Goal: Communication & Community: Share content

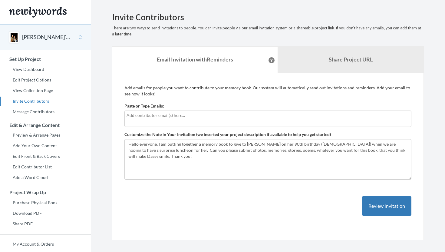
click at [138, 119] on div at bounding box center [267, 118] width 287 height 16
click at [129, 114] on input "text" at bounding box center [267, 115] width 282 height 7
click at [132, 115] on input "text" at bounding box center [267, 115] width 282 height 7
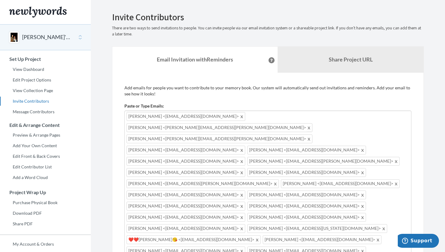
click at [307, 124] on span at bounding box center [309, 127] width 5 height 7
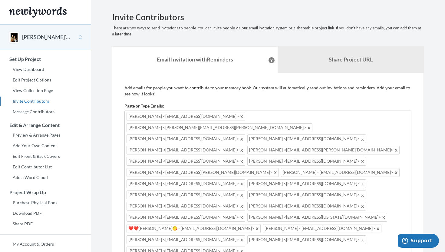
click at [431, 213] on div "Emails have been sent! Invite Contributors There are two ways to send invitatio…" at bounding box center [268, 206] width 330 height 389
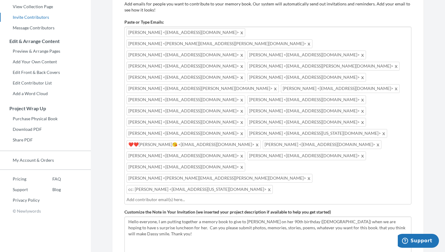
scroll to position [85, 0]
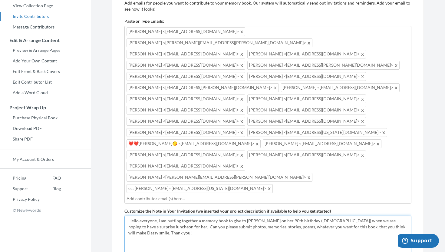
click at [382, 215] on textarea "Hello everyone, I am putting together a memory book to give to [PERSON_NAME] on…" at bounding box center [267, 235] width 287 height 41
click at [143, 215] on textarea "Hello everyone, I am putting together a memory book to give to [PERSON_NAME] on…" at bounding box center [267, 235] width 287 height 41
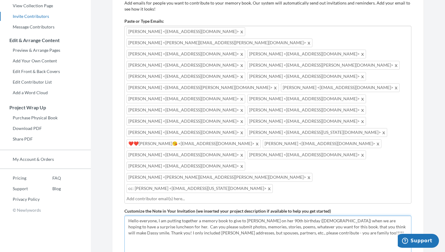
click at [165, 215] on textarea "Hello everyone, I am putting together a memory book to give to [PERSON_NAME] on…" at bounding box center [267, 235] width 287 height 41
click at [198, 215] on textarea "Hello everyone, I am putting together a memory book to give to [PERSON_NAME] on…" at bounding box center [267, 235] width 287 height 41
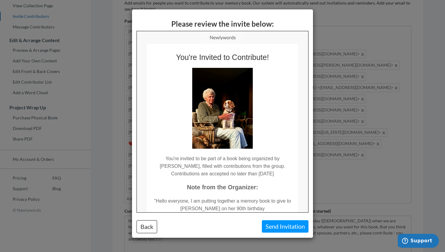
scroll to position [0, 0]
click at [293, 121] on td at bounding box center [221, 104] width 151 height 87
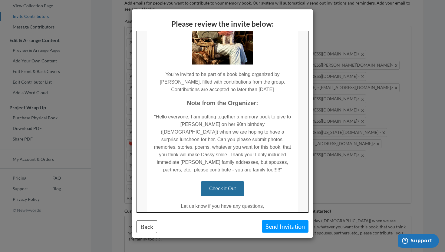
scroll to position [85, 0]
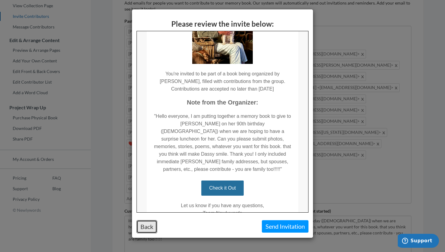
click at [146, 223] on button "Back" at bounding box center [146, 226] width 21 height 13
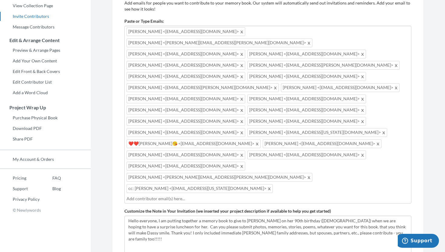
scroll to position [0, 0]
click at [302, 215] on textarea "Hello everyone, I am putting together a memory book to give to [PERSON_NAME] on…" at bounding box center [267, 235] width 287 height 41
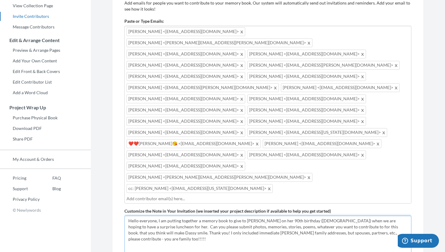
click at [345, 215] on textarea "Hello everyone, I am putting together a memory book to give to [PERSON_NAME] on…" at bounding box center [267, 235] width 287 height 41
click at [337, 215] on textarea "Hello everyone, I am putting together a memory book to give to [PERSON_NAME] on…" at bounding box center [267, 235] width 287 height 41
click at [327, 215] on textarea "Hello everyone, I am putting together a memory book to give to [PERSON_NAME] on…" at bounding box center [267, 235] width 287 height 41
click at [350, 215] on textarea "Hello everyone, I am putting together a memory book to give to [PERSON_NAME] on…" at bounding box center [267, 235] width 287 height 41
click at [376, 215] on textarea "Hello everyone, I am putting together a memory book to give to [PERSON_NAME] on…" at bounding box center [267, 235] width 287 height 41
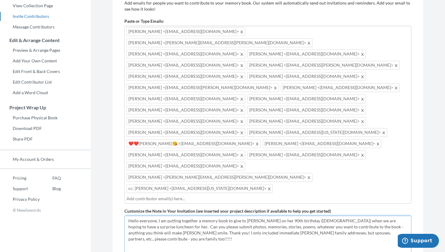
click at [246, 215] on textarea "Hello everyone, I am putting together a memory book to give to [PERSON_NAME] on…" at bounding box center [267, 235] width 287 height 41
type textarea "Hello everyone, I am putting together a memory book to give to [PERSON_NAME] on…"
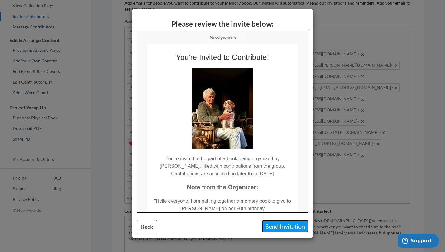
click at [278, 223] on button "Send Invitation" at bounding box center [285, 226] width 47 height 12
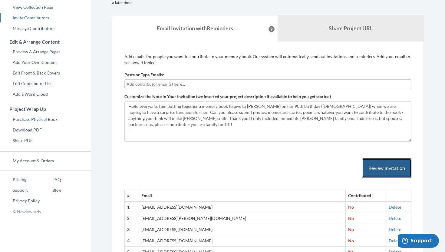
scroll to position [71, 0]
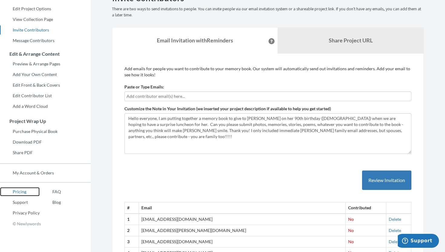
click at [20, 189] on link "Pricing" at bounding box center [20, 191] width 40 height 9
